Goal: Navigation & Orientation: Go to known website

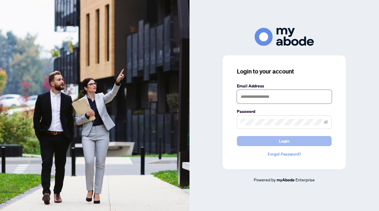
type input "**********"
click at [297, 143] on button "Login" at bounding box center [284, 141] width 95 height 10
